Goal: Task Accomplishment & Management: Manage account settings

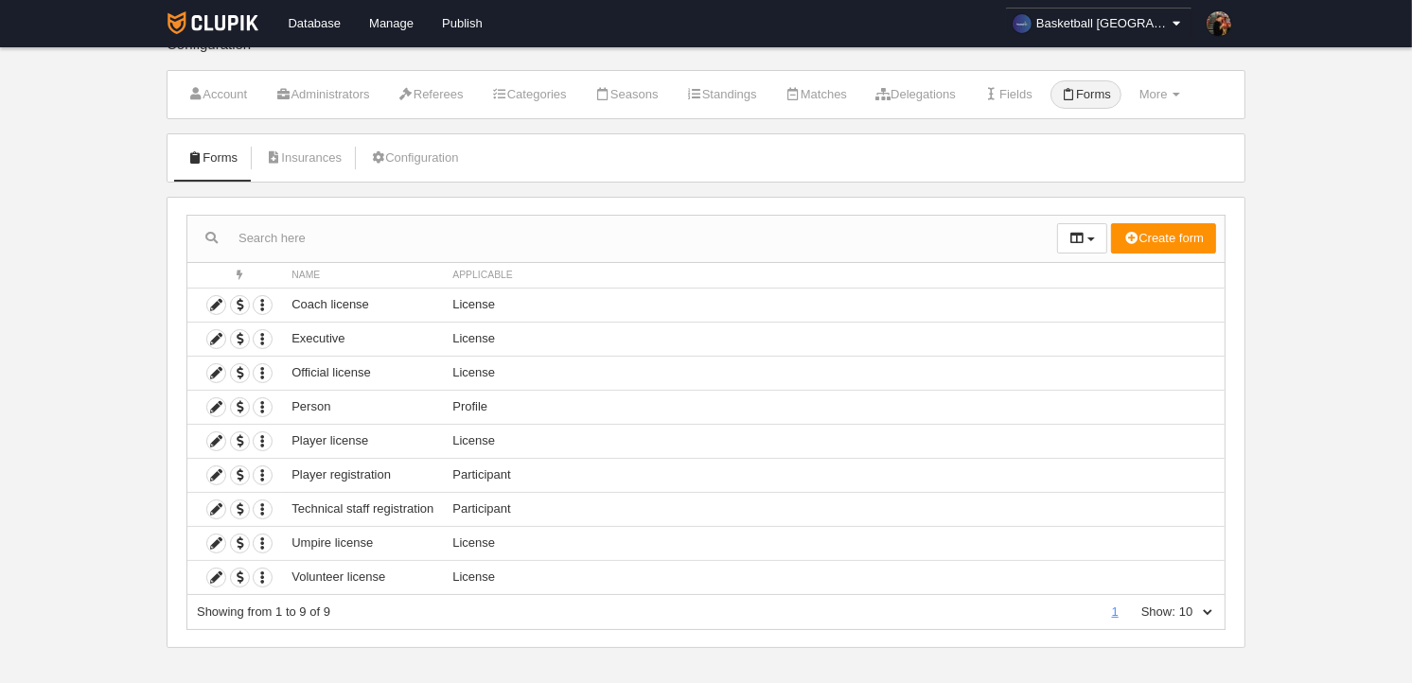
scroll to position [39, 0]
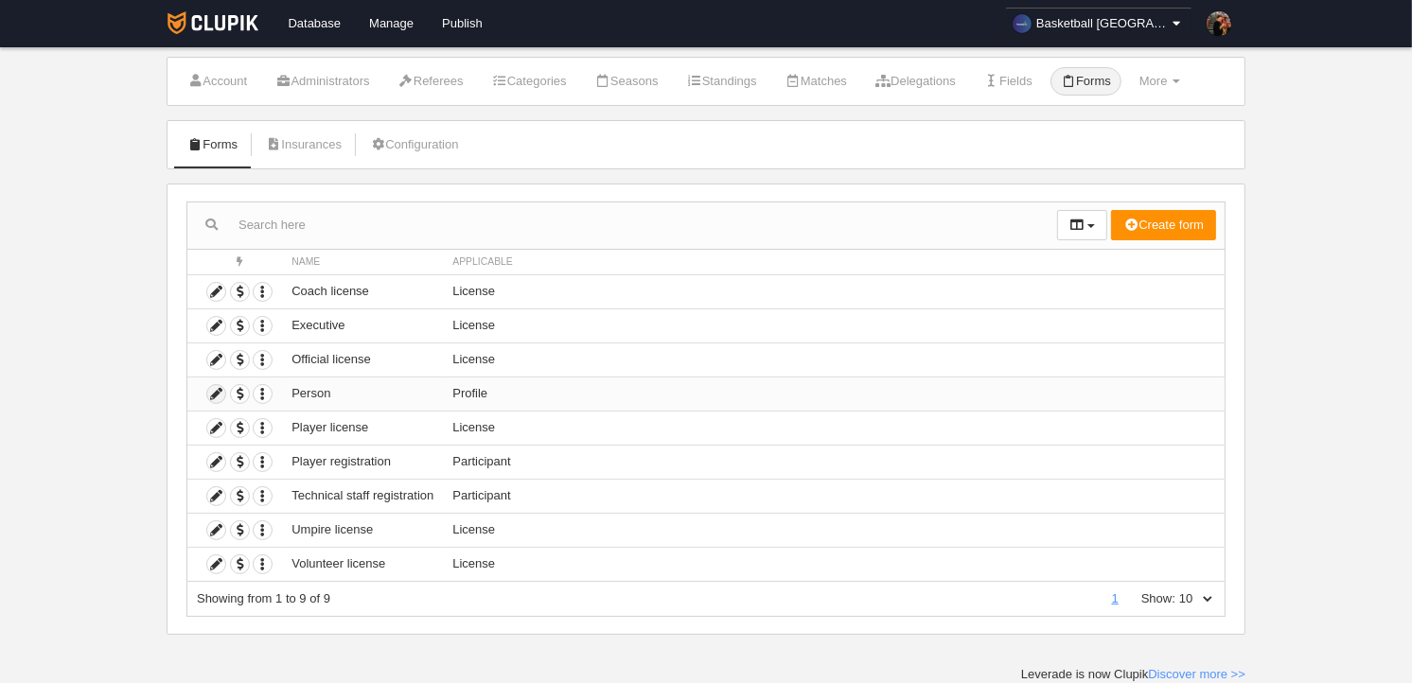
click at [215, 395] on icon at bounding box center [216, 394] width 18 height 18
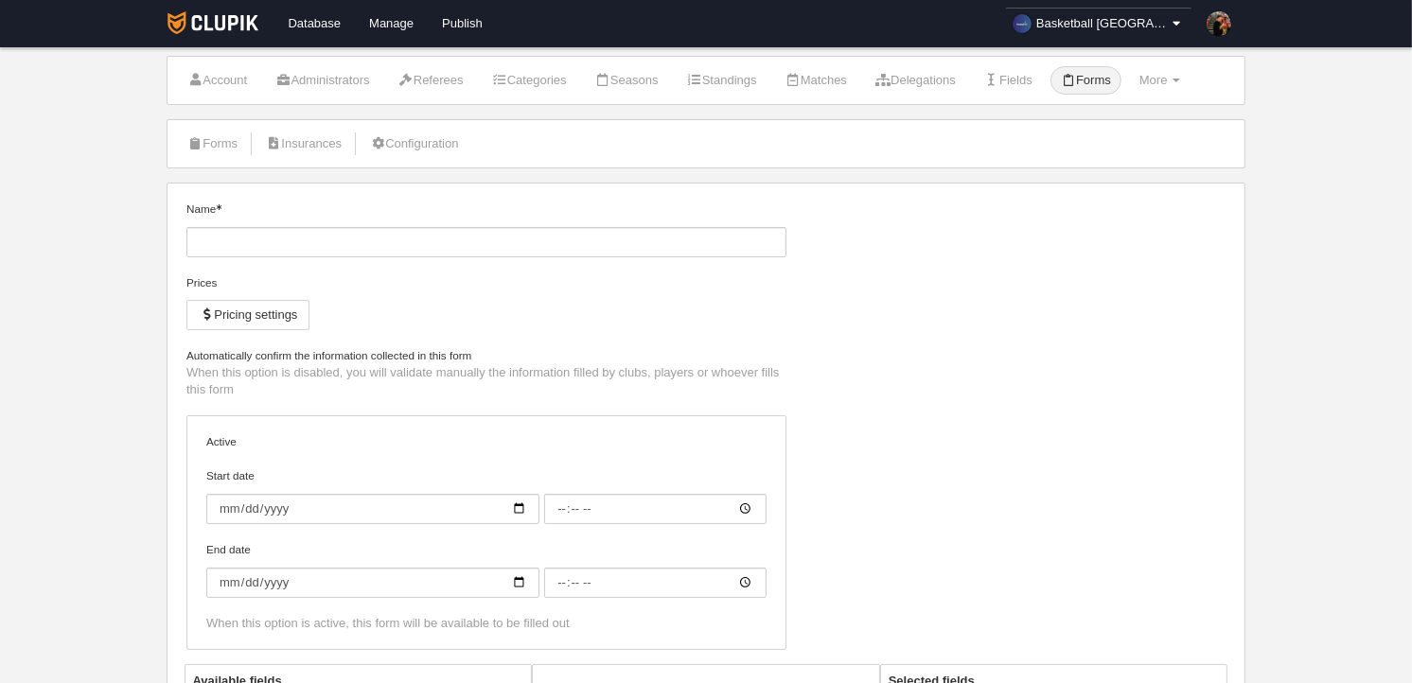
type input "Person"
checkbox input "true"
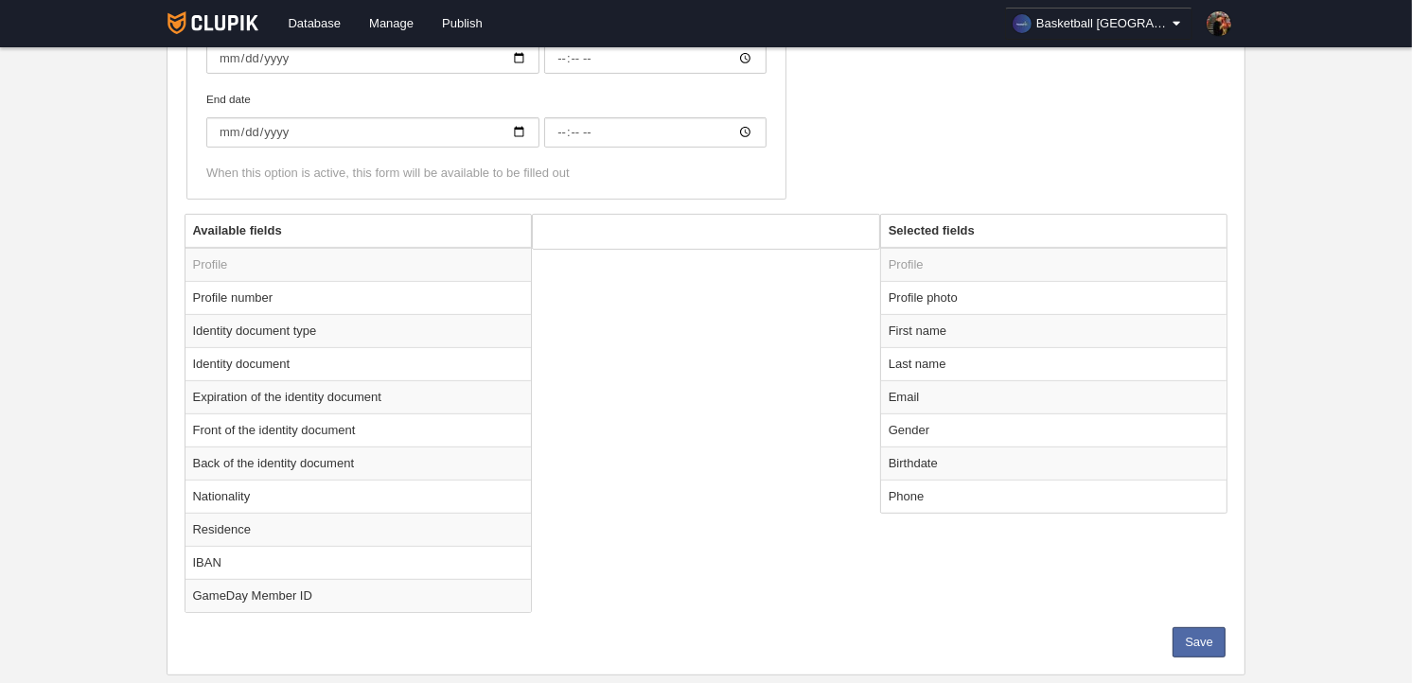
scroll to position [540, 0]
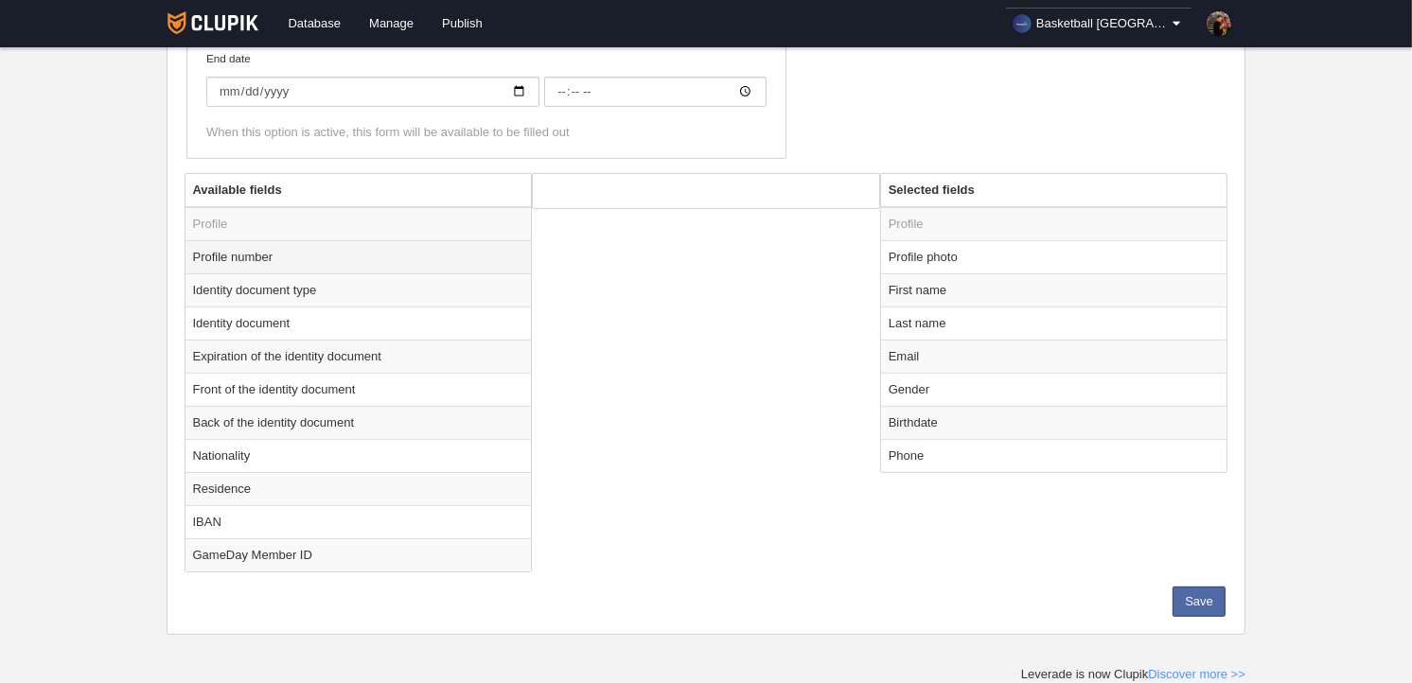
click at [263, 254] on td "Profile number" at bounding box center [359, 256] width 346 height 33
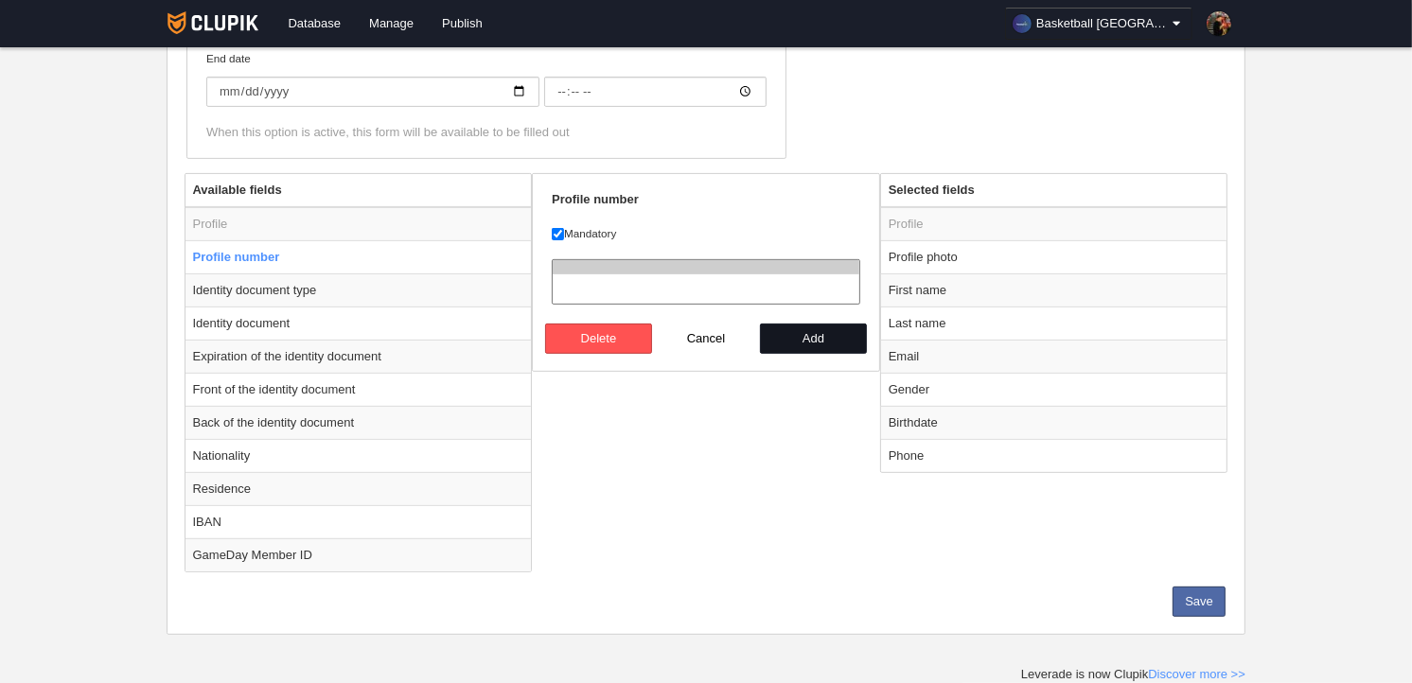
click at [805, 334] on button "Add" at bounding box center [814, 339] width 108 height 30
radio input "false"
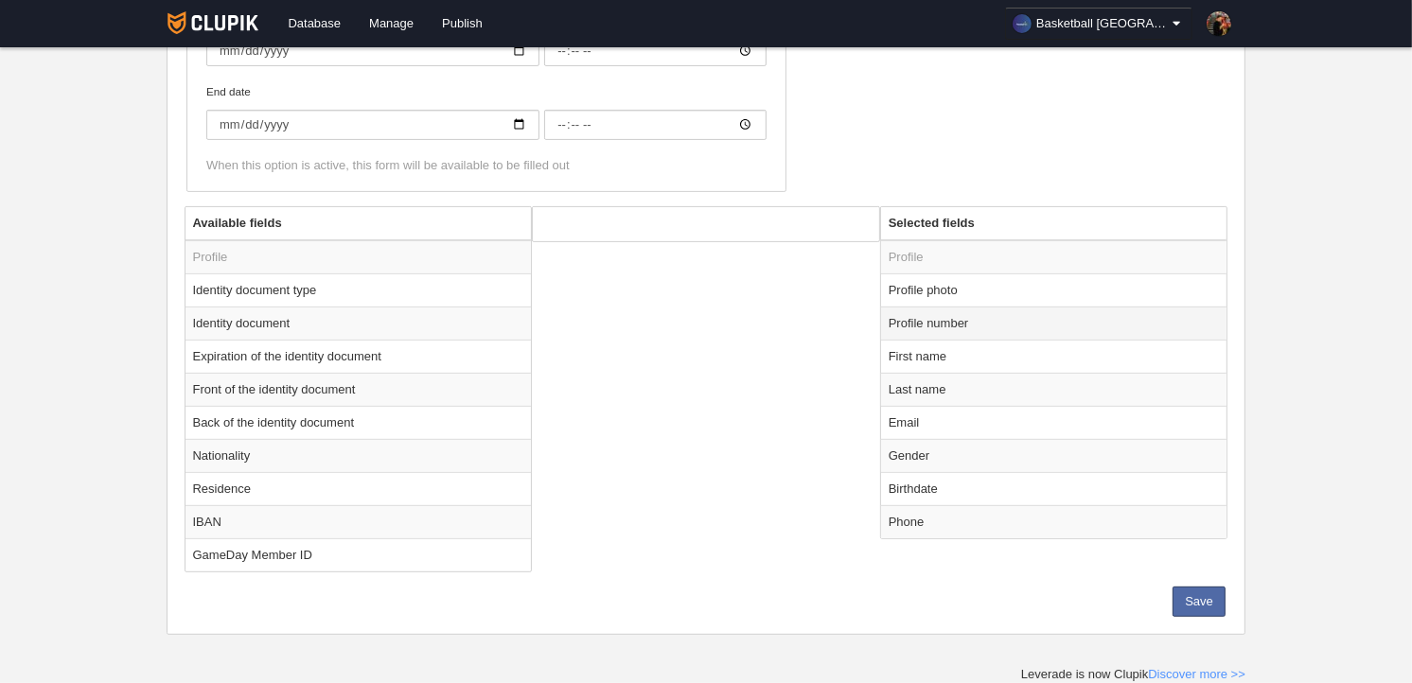
click at [962, 322] on td "Profile number" at bounding box center [1054, 323] width 346 height 33
radio input "true"
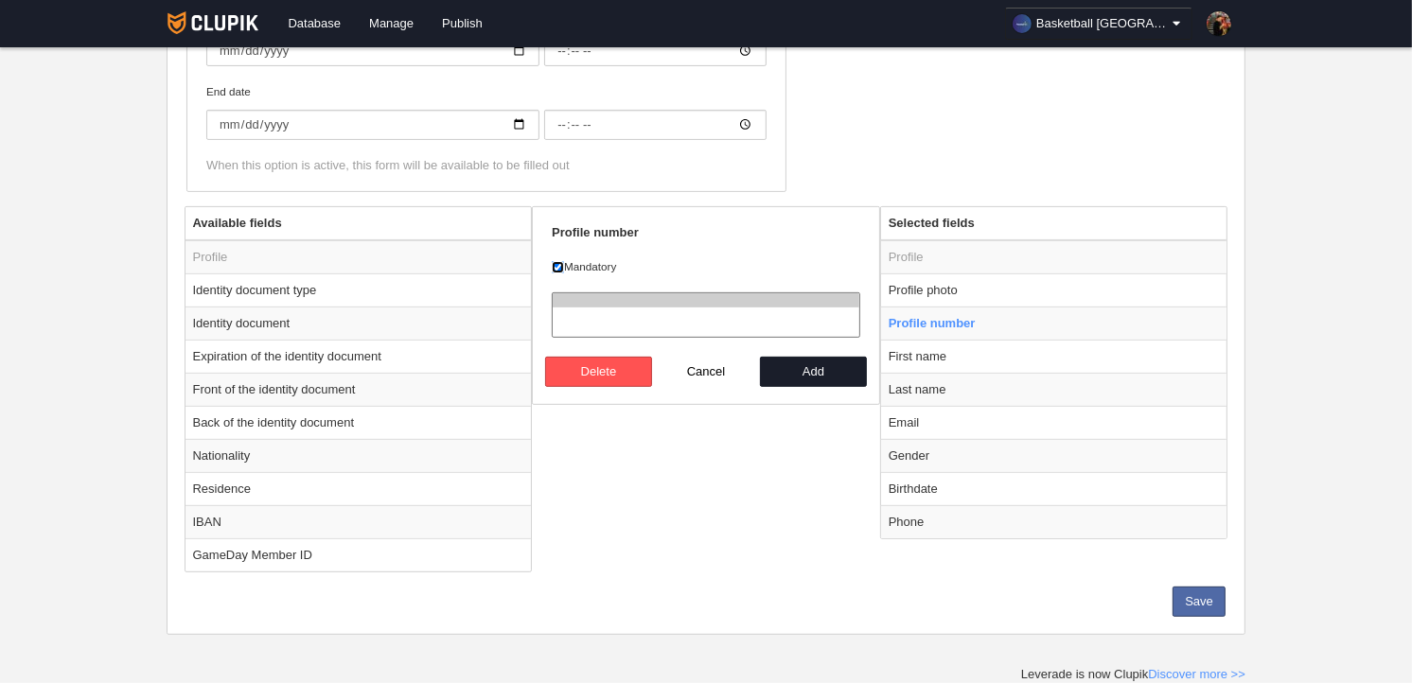
click at [558, 268] on input "Mandatory" at bounding box center [558, 267] width 12 height 12
checkbox input "false"
click at [817, 375] on button "Add" at bounding box center [814, 372] width 108 height 30
radio input "false"
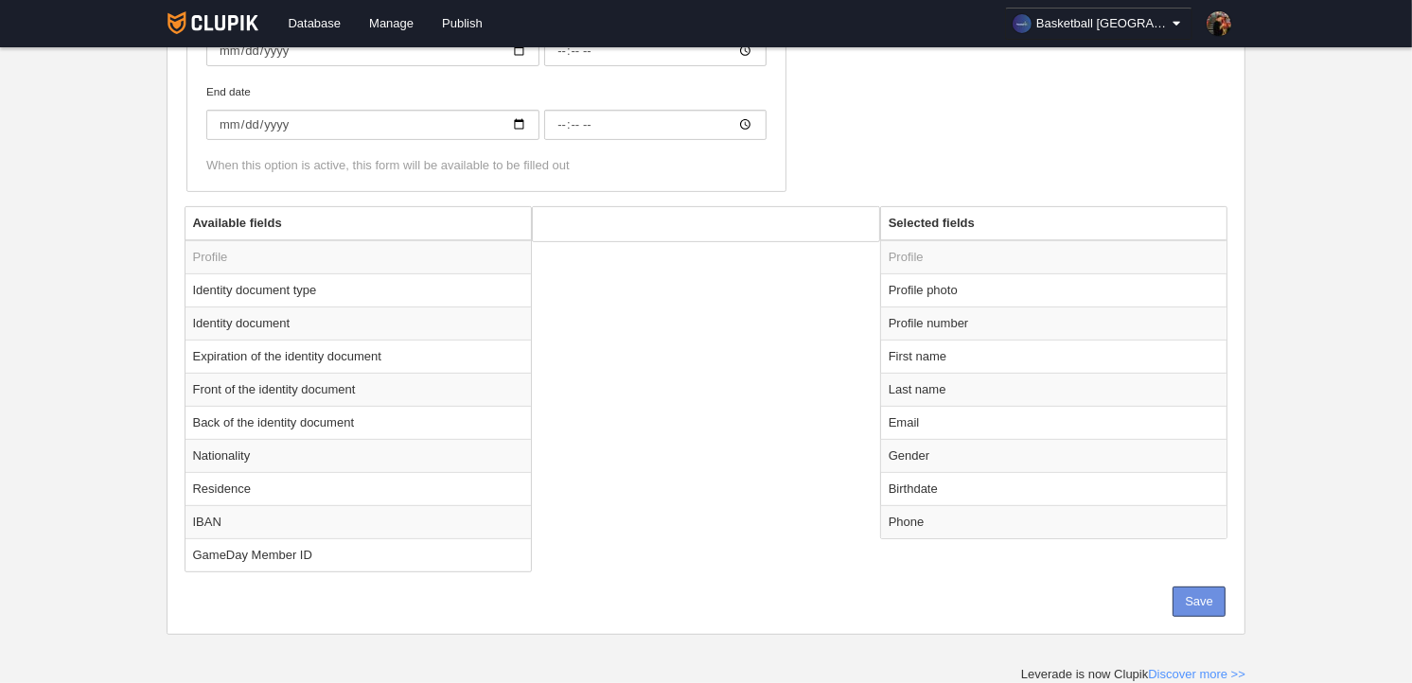
click at [1203, 603] on button "Save" at bounding box center [1199, 602] width 53 height 30
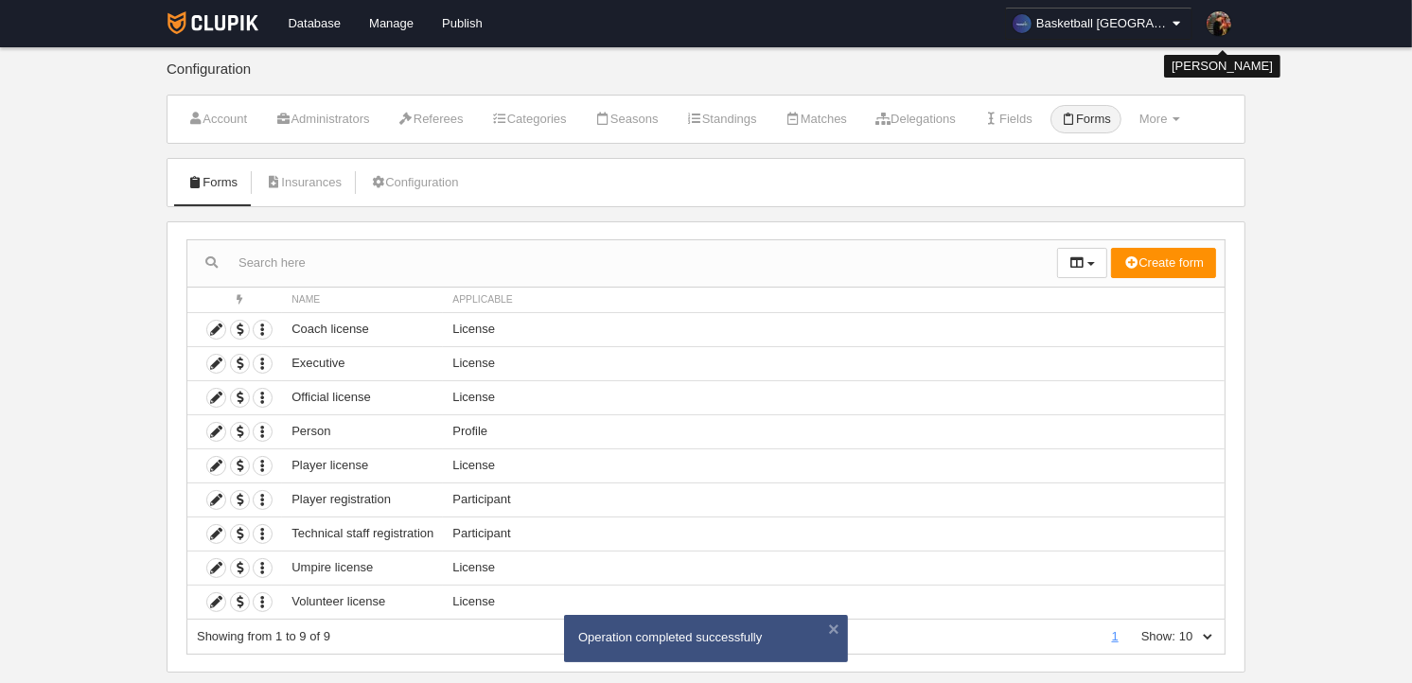
click at [1213, 24] on img at bounding box center [1219, 23] width 25 height 25
